Goal: Information Seeking & Learning: Learn about a topic

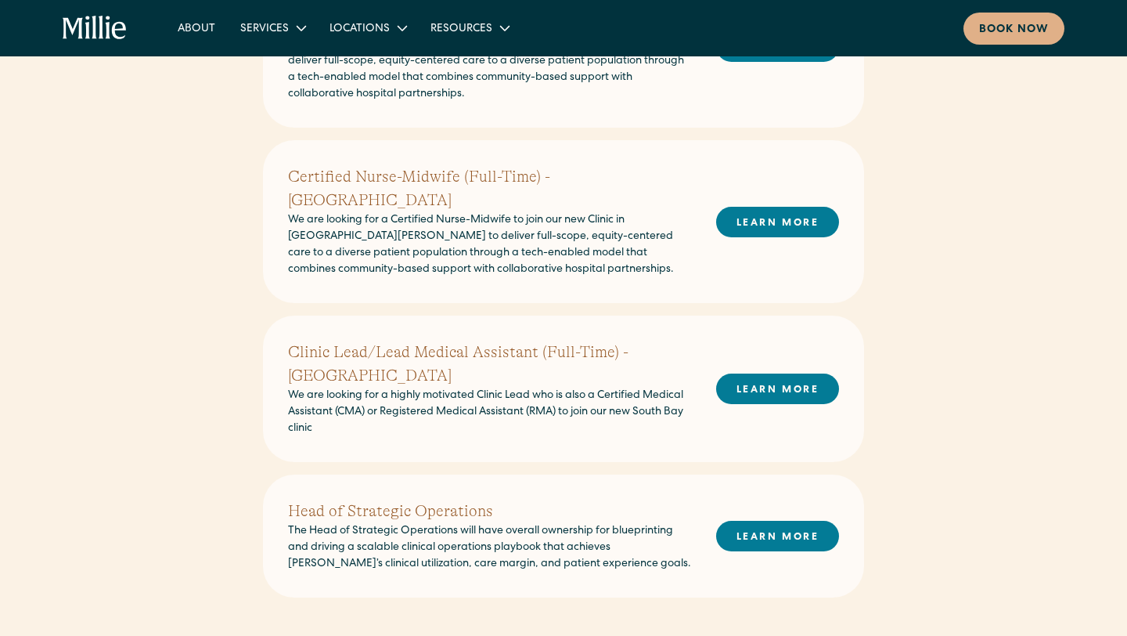
scroll to position [873, 0]
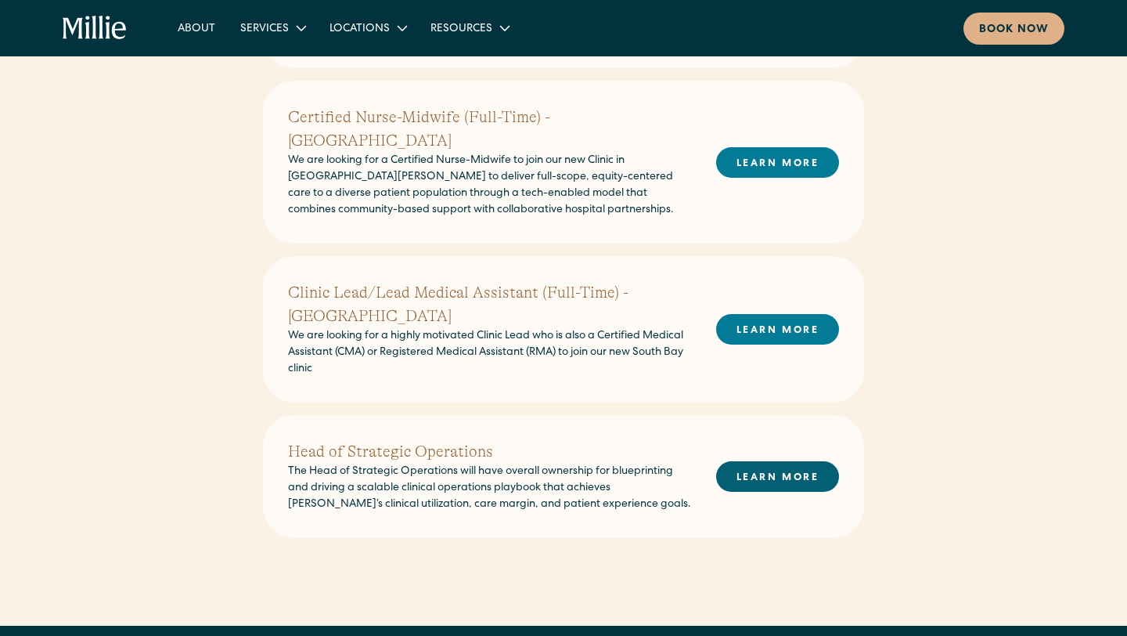
click at [787, 461] on link "LEARN MORE" at bounding box center [777, 476] width 123 height 31
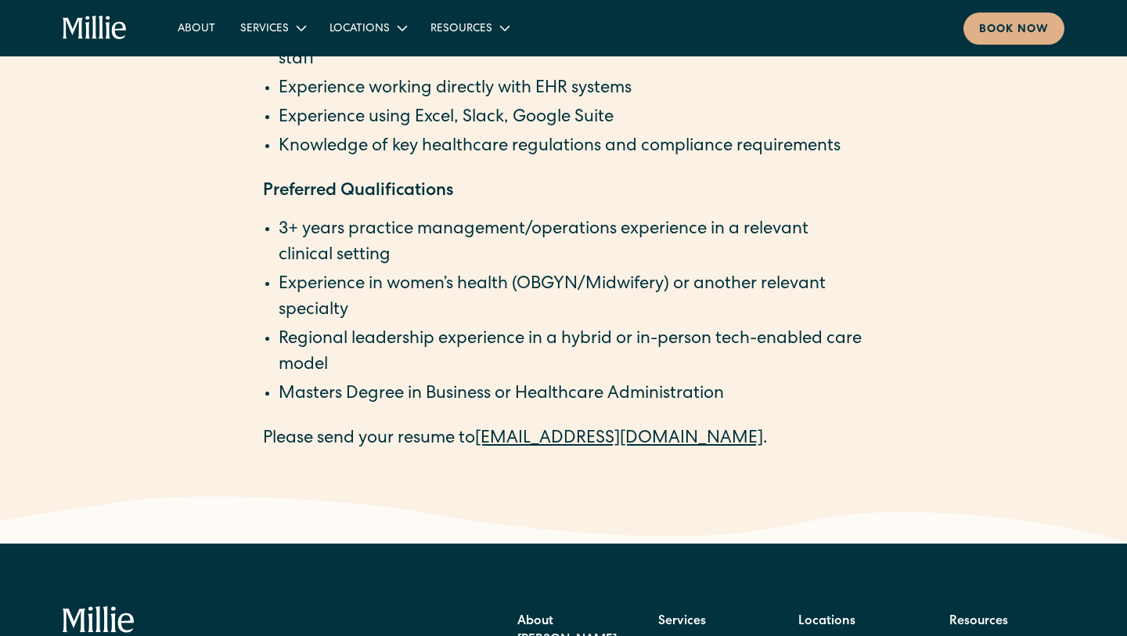
scroll to position [2720, 0]
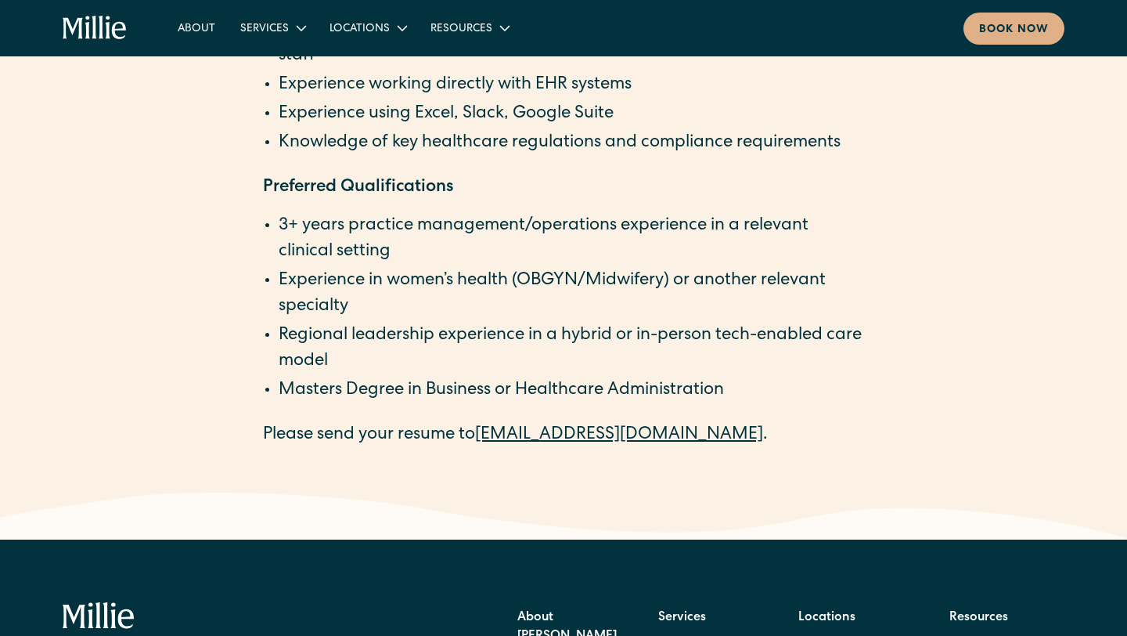
drag, startPoint x: 474, startPoint y: 250, endPoint x: 261, endPoint y: 234, distance: 213.5
click at [388, 330] on li "Regional leadership experience in a hybrid or in-person tech-enabled care model" at bounding box center [572, 349] width 586 height 52
drag, startPoint x: 389, startPoint y: 317, endPoint x: 244, endPoint y: 265, distance: 154.0
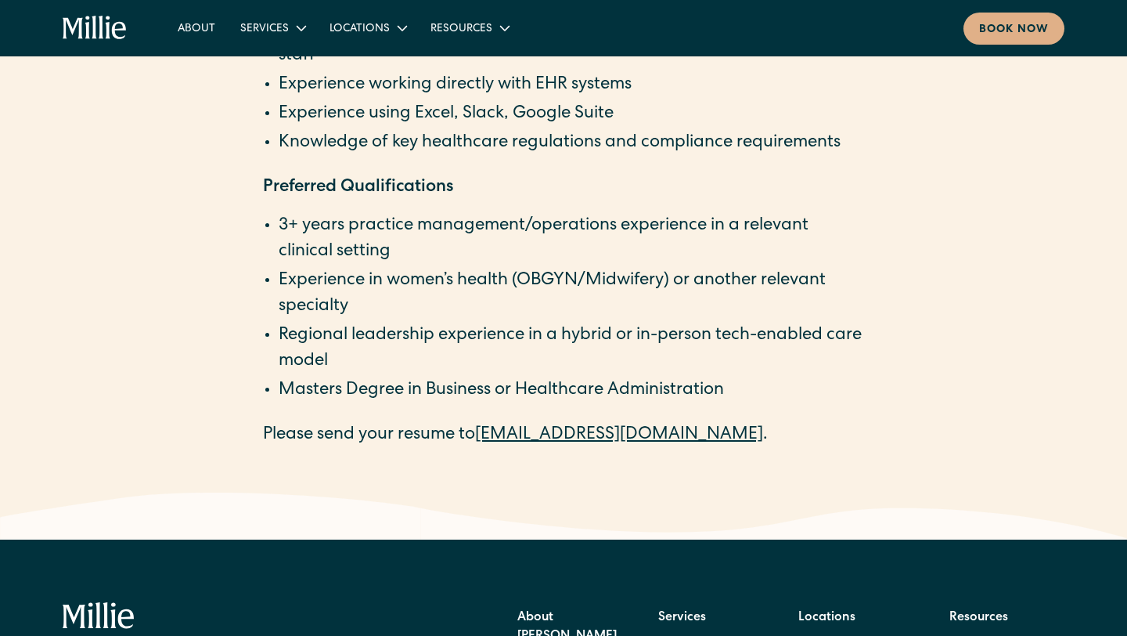
click at [418, 370] on li "Regional leadership experience in a hybrid or in-person tech-enabled care model" at bounding box center [572, 349] width 586 height 52
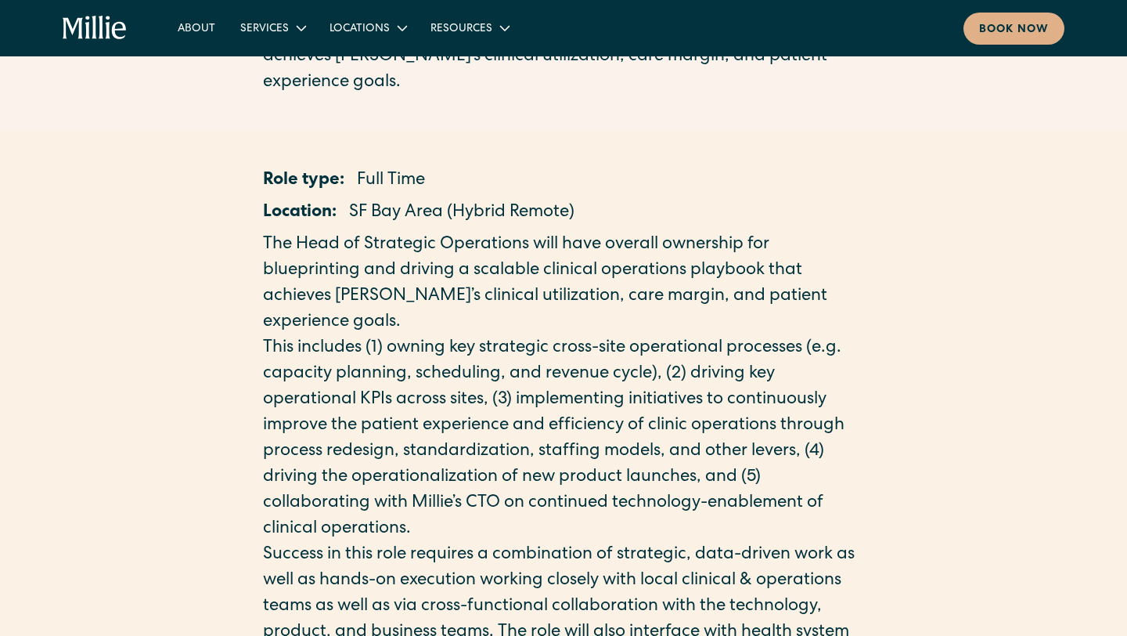
scroll to position [0, 0]
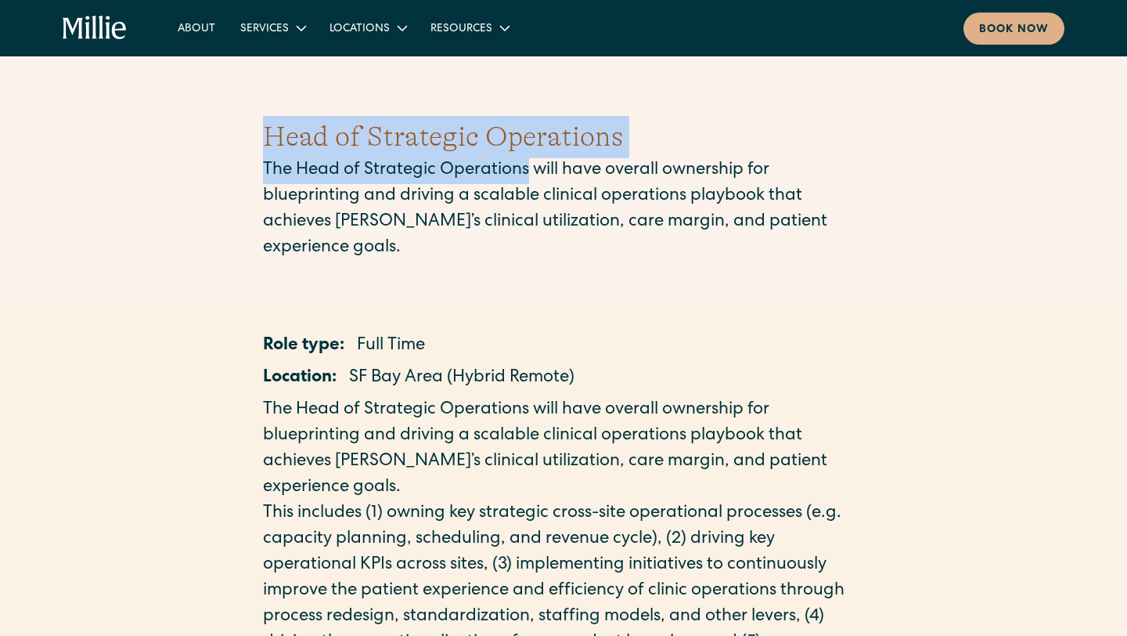
drag, startPoint x: 532, startPoint y: 175, endPoint x: 253, endPoint y: 157, distance: 279.2
click at [253, 157] on div "Head of Strategic Operations The Head of Strategic Operations will have overall…" at bounding box center [563, 188] width 1127 height 221
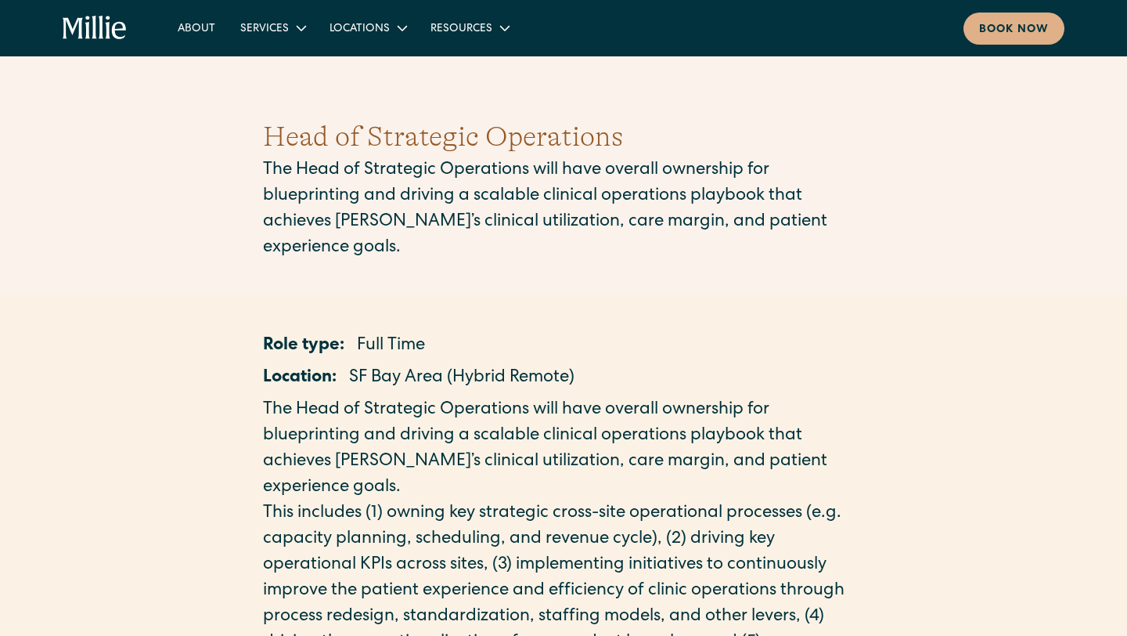
click at [373, 129] on h1 "Head of Strategic Operations" at bounding box center [563, 137] width 601 height 42
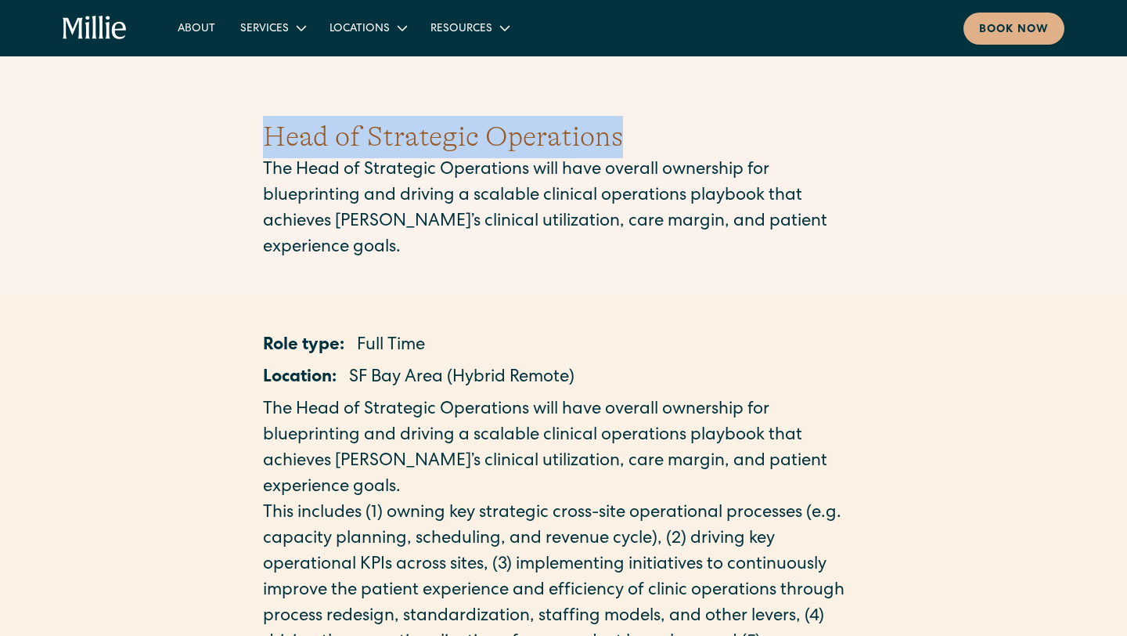
drag, startPoint x: 639, startPoint y: 137, endPoint x: 263, endPoint y: 141, distance: 375.8
click at [263, 141] on h1 "Head of Strategic Operations" at bounding box center [563, 137] width 601 height 42
copy h1 "Head of Strategic Operations"
